Goal: Information Seeking & Learning: Learn about a topic

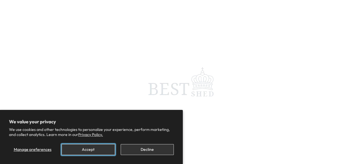
click at [86, 148] on button "Accept" at bounding box center [88, 150] width 53 height 11
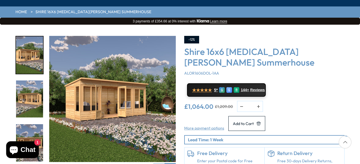
scroll to position [84, 0]
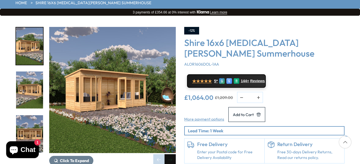
click at [174, 155] on div "Next slide" at bounding box center [169, 160] width 11 height 11
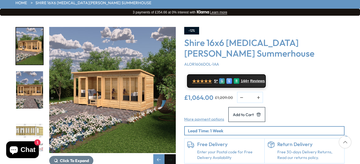
click at [172, 155] on div "Next slide" at bounding box center [169, 160] width 11 height 11
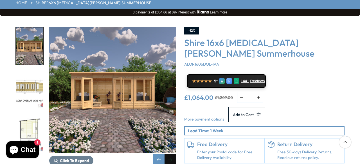
click at [172, 155] on div "Next slide" at bounding box center [169, 160] width 11 height 11
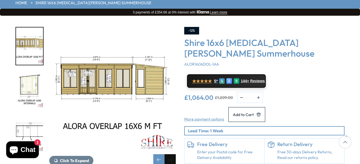
click at [172, 155] on div "Next slide" at bounding box center [169, 160] width 11 height 11
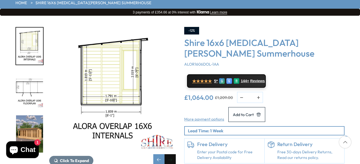
click at [172, 155] on div "Next slide" at bounding box center [169, 160] width 11 height 11
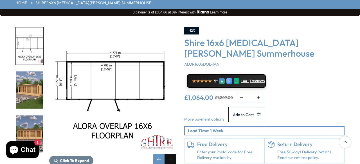
click at [172, 155] on div "Next slide" at bounding box center [169, 160] width 11 height 11
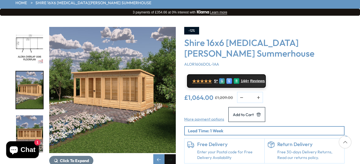
click at [172, 155] on div "Next slide" at bounding box center [169, 160] width 11 height 11
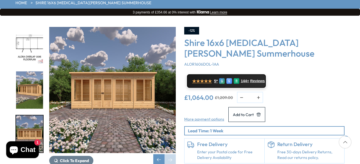
scroll to position [141, 0]
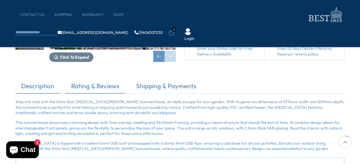
click at [107, 83] on link "Rating & Reviews" at bounding box center [95, 88] width 59 height 12
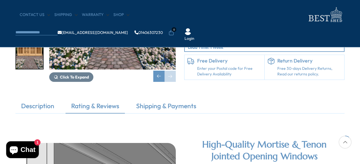
scroll to position [120, 0]
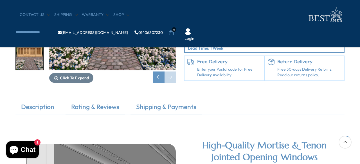
click at [163, 107] on link "Shipping & Payments" at bounding box center [165, 109] width 71 height 12
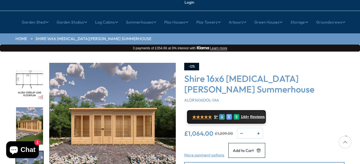
scroll to position [7, 0]
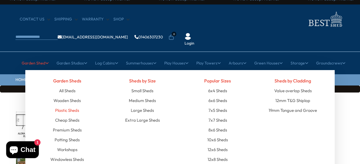
click at [59, 106] on link "Plastic Sheds" at bounding box center [67, 111] width 24 height 10
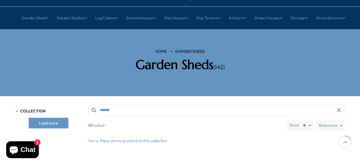
scroll to position [56, 0]
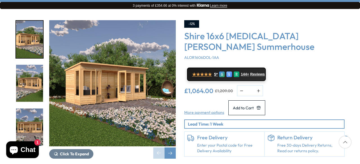
scroll to position [92, 0]
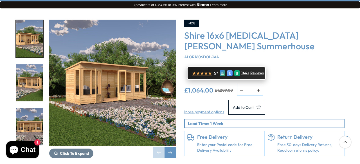
click at [199, 71] on span "★★★★★" at bounding box center [202, 73] width 20 height 5
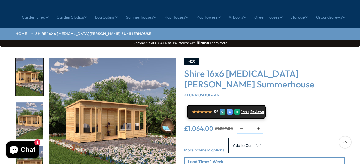
scroll to position [71, 0]
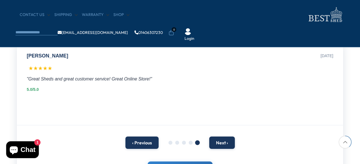
scroll to position [337, 0]
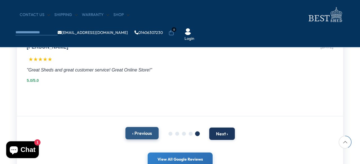
click at [142, 137] on button "‹ Previous" at bounding box center [141, 133] width 33 height 12
click at [142, 133] on button "‹ Previous" at bounding box center [141, 133] width 33 height 12
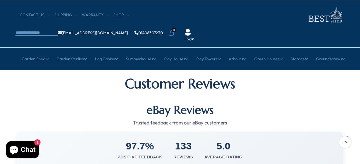
scroll to position [0, 0]
